Goal: Task Accomplishment & Management: Manage account settings

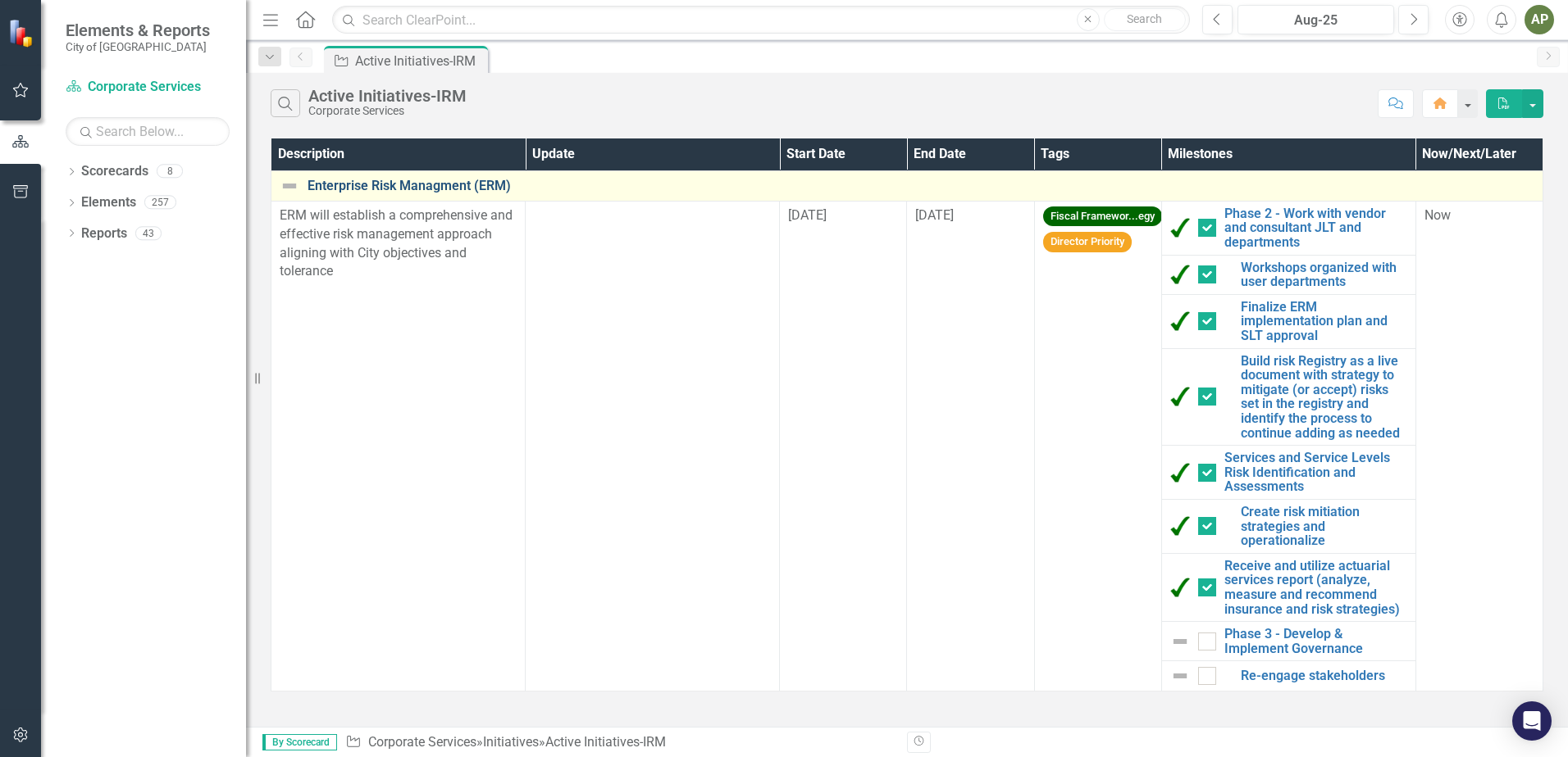
click at [453, 186] on link "Enterprise Risk Managment (ERM)" at bounding box center [921, 185] width 1227 height 14
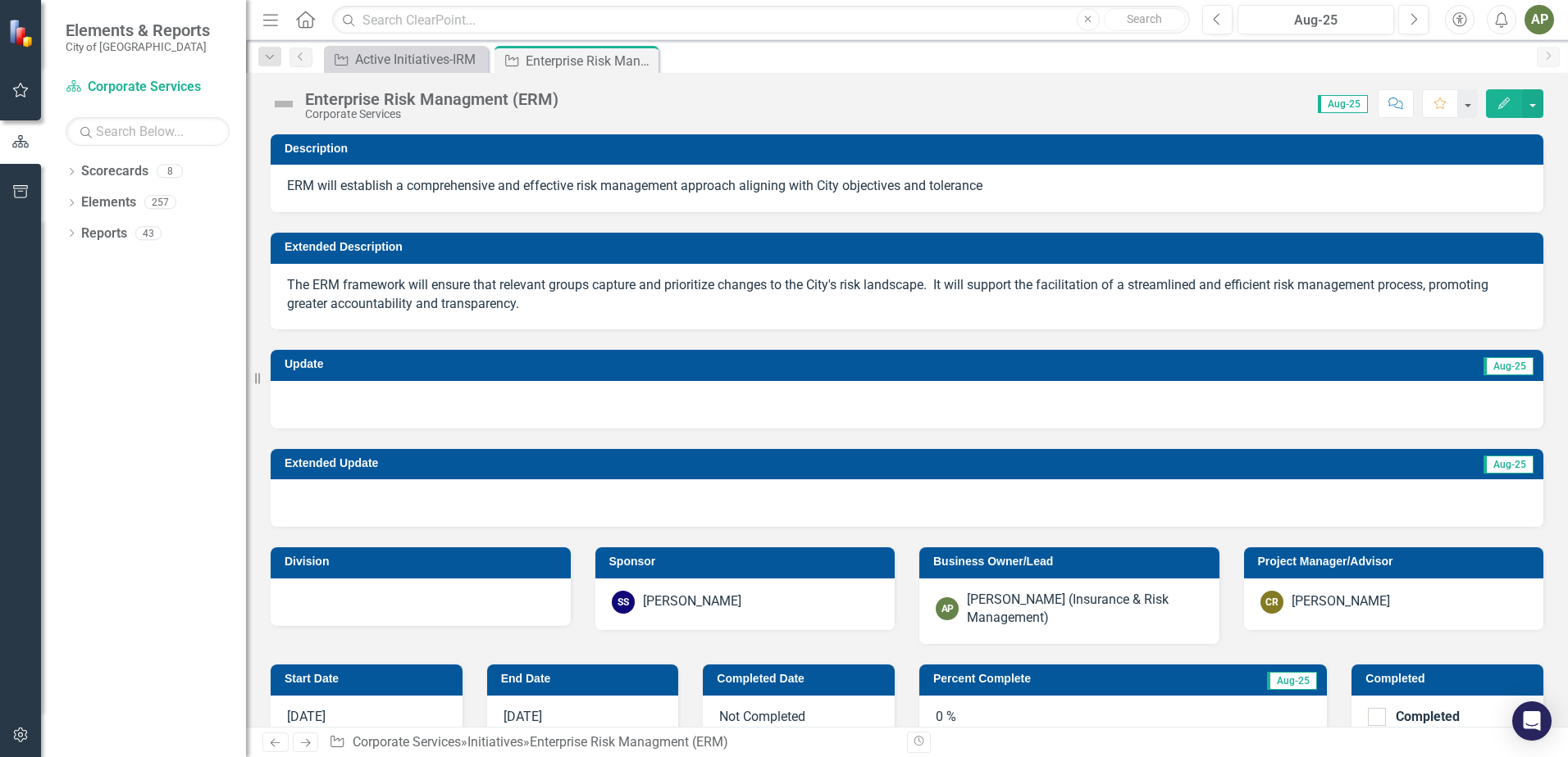
checkbox input "true"
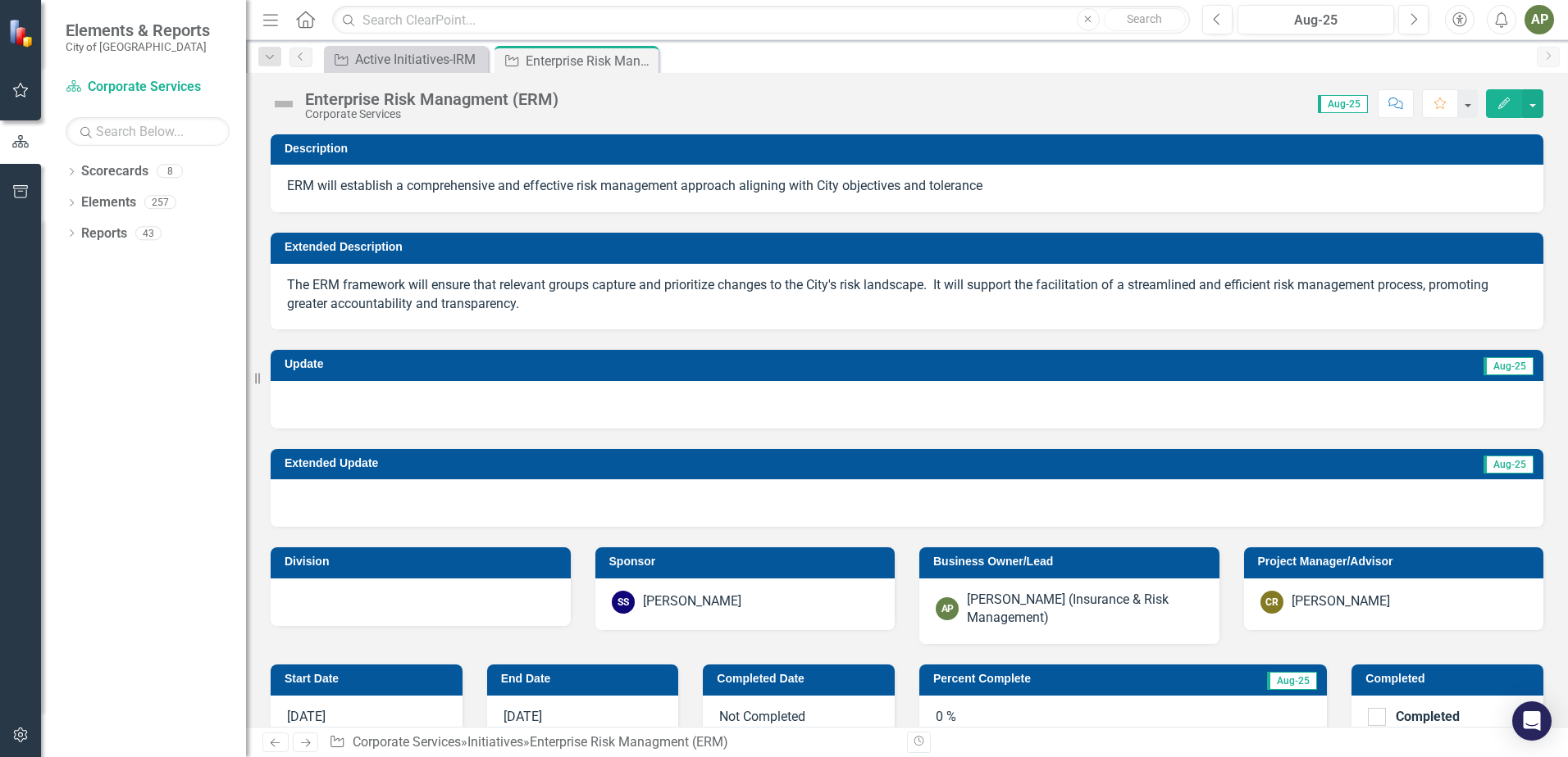
checkbox input "true"
click at [372, 409] on div at bounding box center [907, 405] width 1273 height 47
click at [310, 400] on div at bounding box center [907, 405] width 1273 height 47
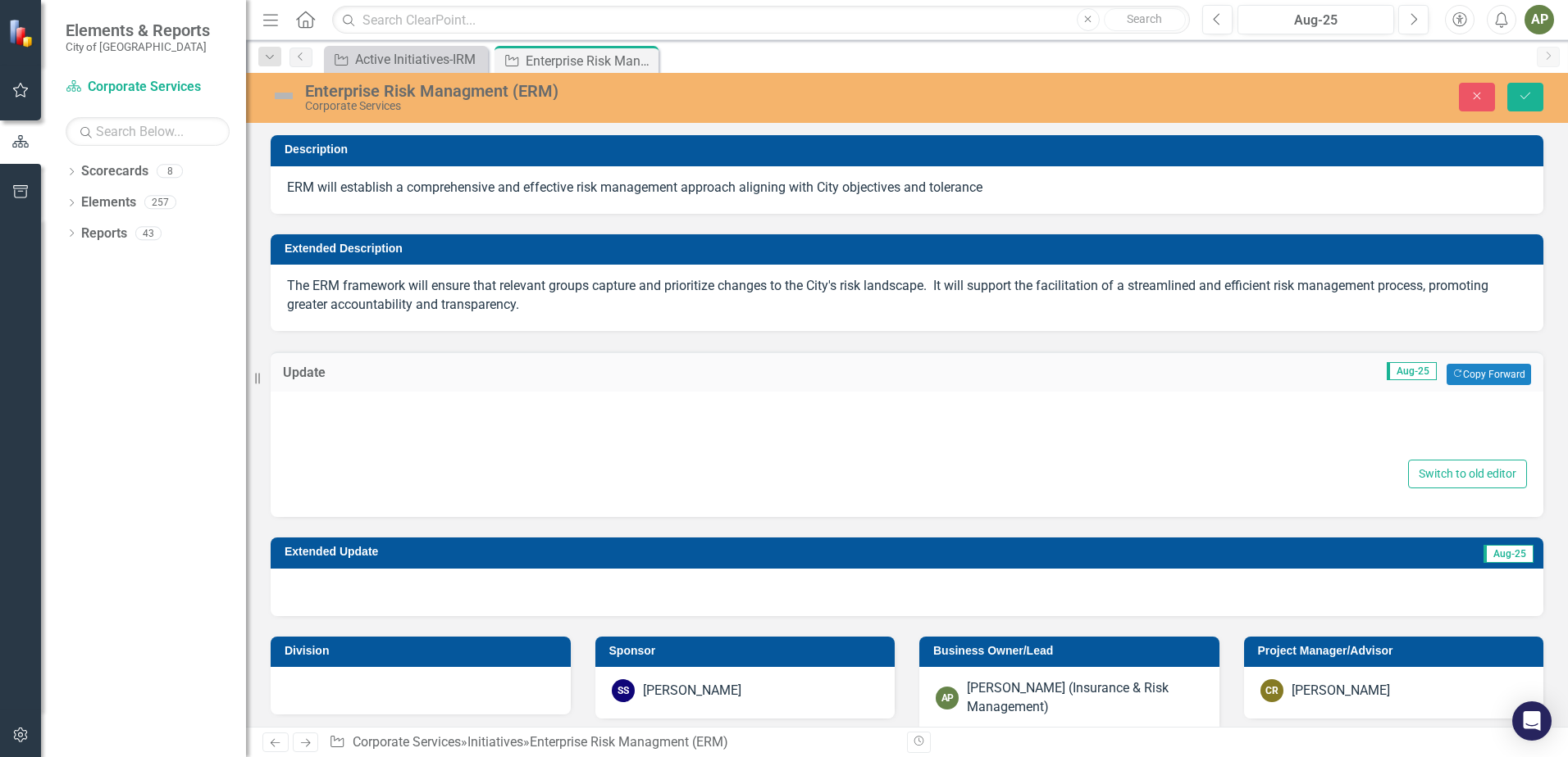
click at [335, 421] on div at bounding box center [907, 431] width 1240 height 52
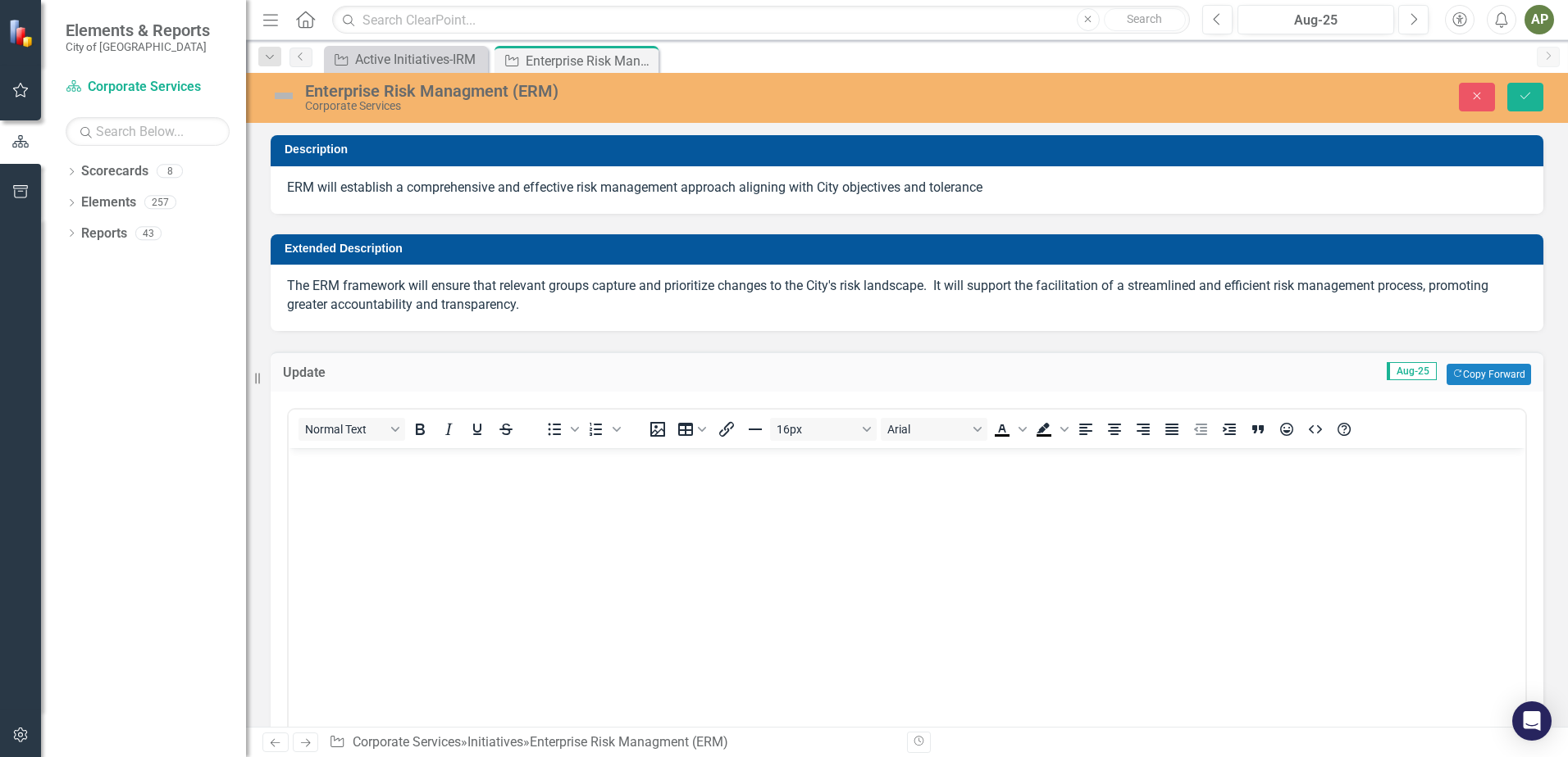
click at [371, 475] on body "Rich Text Area. Press ALT-0 for help." at bounding box center [907, 571] width 1237 height 246
